Goal: Use online tool/utility: Utilize a website feature to perform a specific function

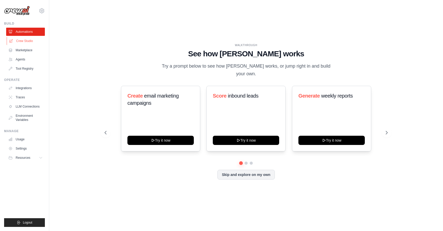
click at [24, 42] on link "Crew Studio" at bounding box center [26, 41] width 39 height 8
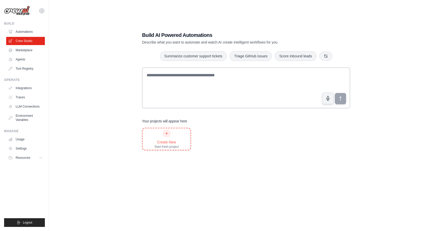
click at [164, 136] on div at bounding box center [166, 133] width 8 height 8
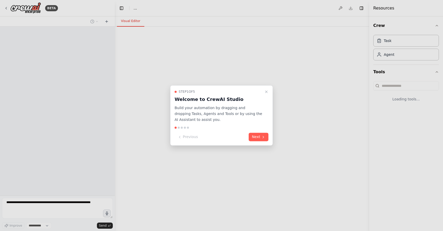
select select "****"
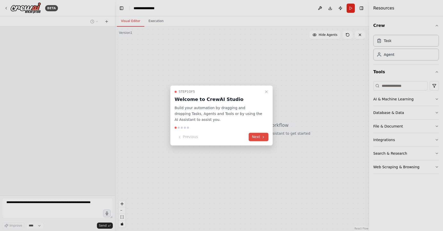
click at [262, 139] on icon at bounding box center [263, 137] width 4 height 4
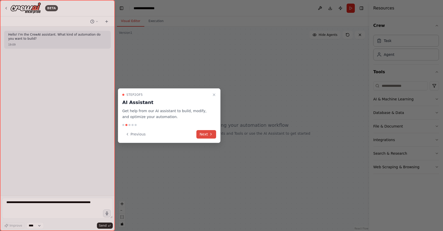
click at [207, 135] on button "Next" at bounding box center [206, 134] width 20 height 8
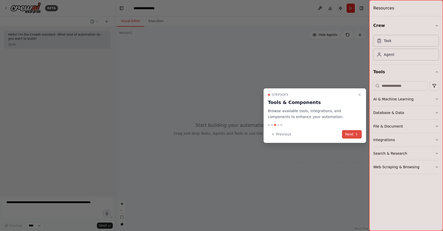
click at [356, 136] on icon at bounding box center [356, 134] width 4 height 4
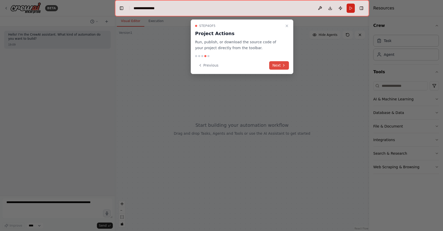
click at [276, 63] on button "Next" at bounding box center [279, 65] width 20 height 8
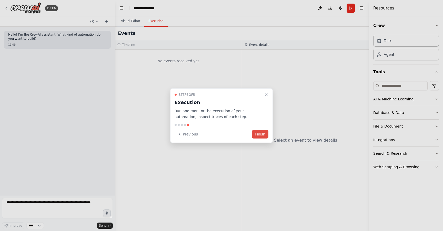
click at [262, 135] on button "Finish" at bounding box center [260, 134] width 16 height 8
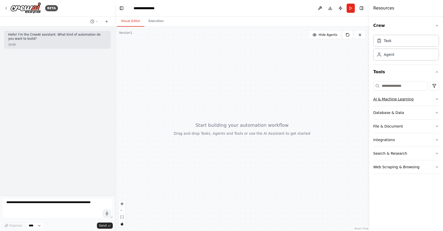
click at [395, 99] on div "AI & Machine Learning" at bounding box center [393, 99] width 40 height 5
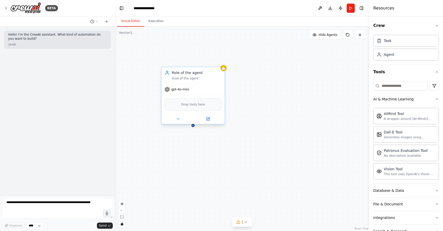
click at [201, 105] on span "Drop tools here" at bounding box center [193, 104] width 24 height 5
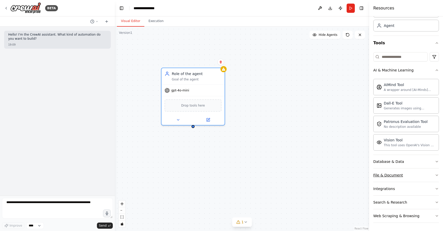
click at [388, 176] on div "File & Document" at bounding box center [388, 175] width 30 height 5
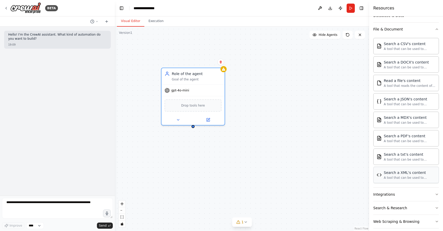
scroll to position [181, 0]
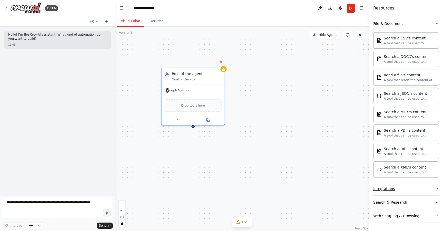
click at [400, 191] on button "Integrations" at bounding box center [406, 188] width 66 height 13
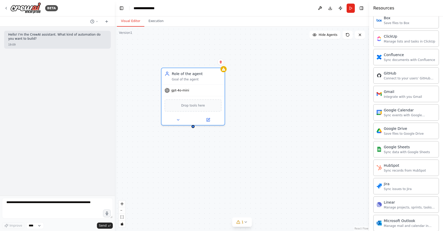
scroll to position [376, 0]
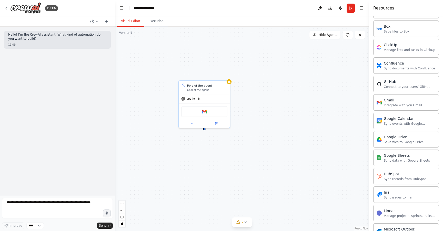
drag, startPoint x: 393, startPoint y: 101, endPoint x: 70, endPoint y: 1, distance: 337.9
